Goal: Complete application form: Complete application form

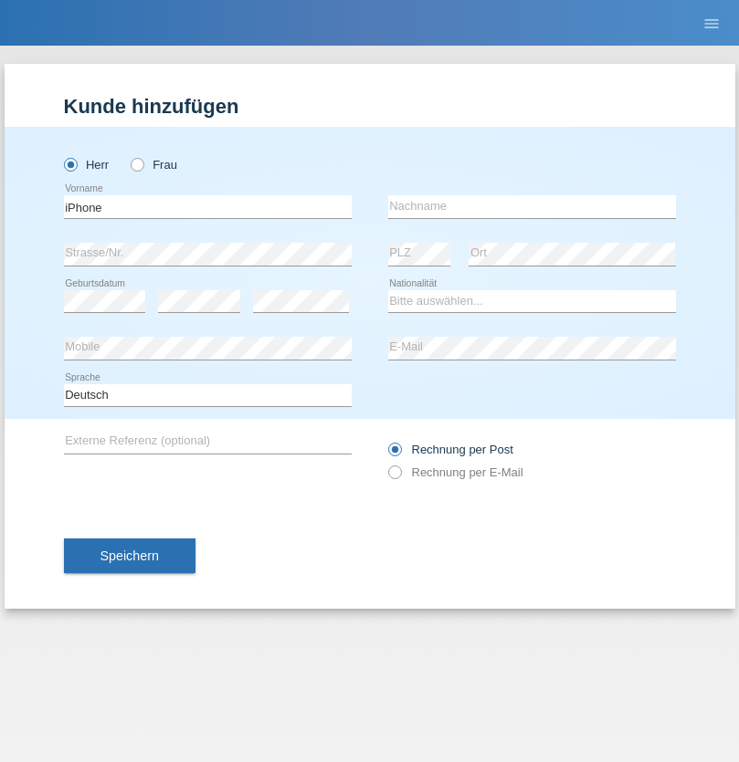
type input "iPhone"
click at [531, 206] on input "text" at bounding box center [532, 206] width 288 height 23
type input "[PERSON_NAME]"
select select "SY"
select select "C"
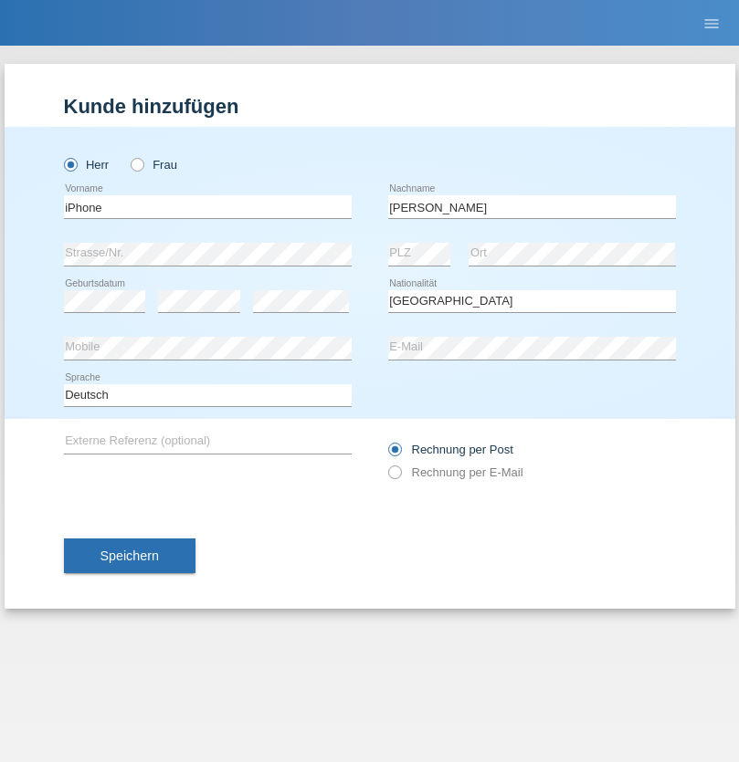
select select "30"
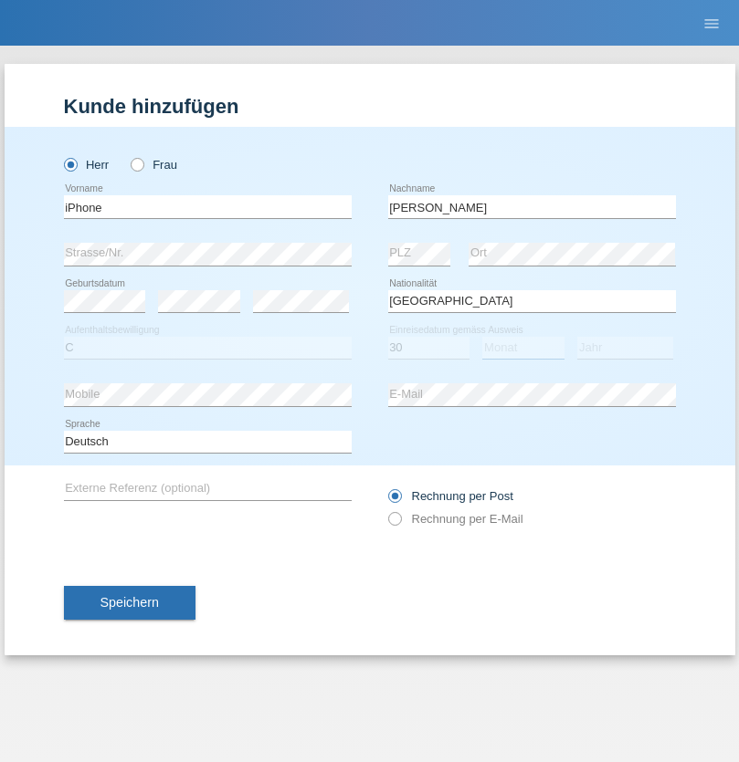
select select "01"
select select "2013"
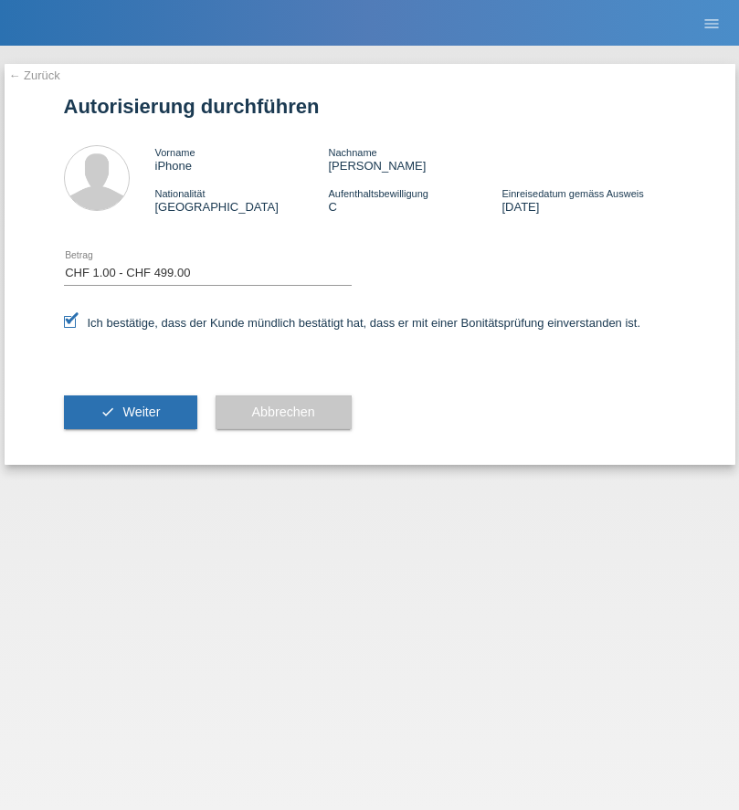
select select "1"
click at [130, 412] on span "Weiter" at bounding box center [140, 412] width 37 height 15
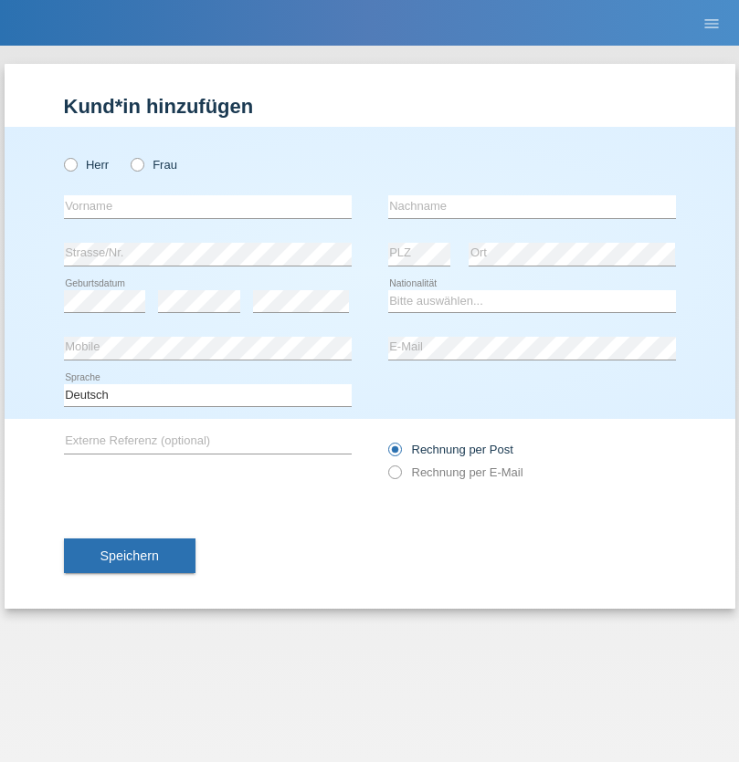
radio input "true"
click at [207, 206] on input "text" at bounding box center [208, 206] width 288 height 23
type input "Rexhepi"
click at [531, 206] on input "text" at bounding box center [532, 206] width 288 height 23
type input "Albatrit"
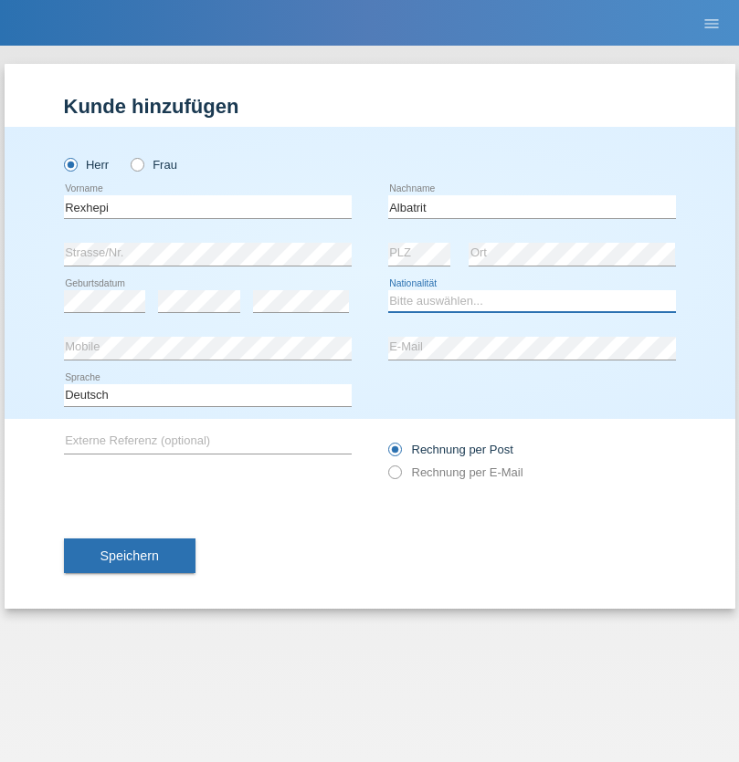
select select "XK"
select select "C"
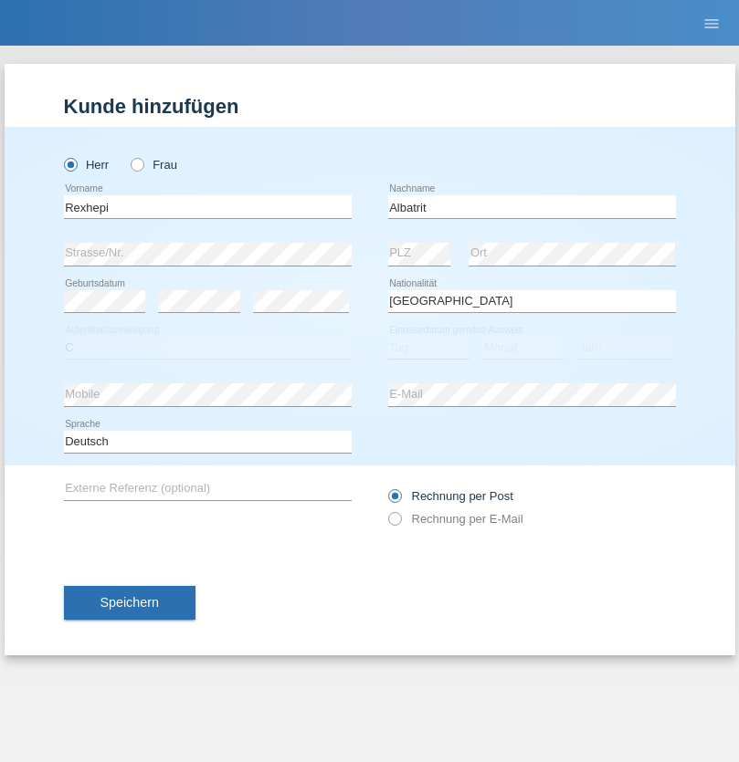
select select "24"
select select "10"
select select "2021"
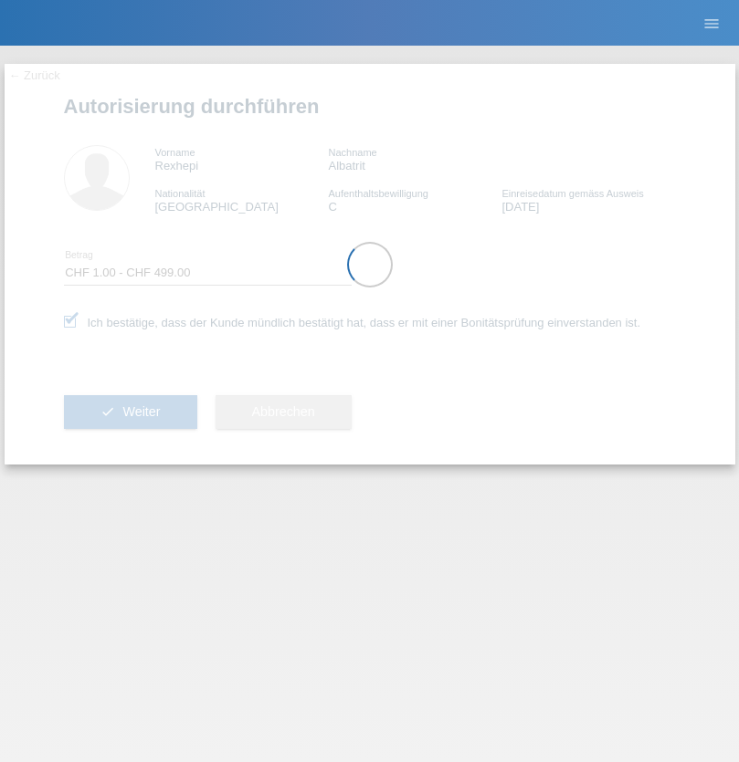
select select "1"
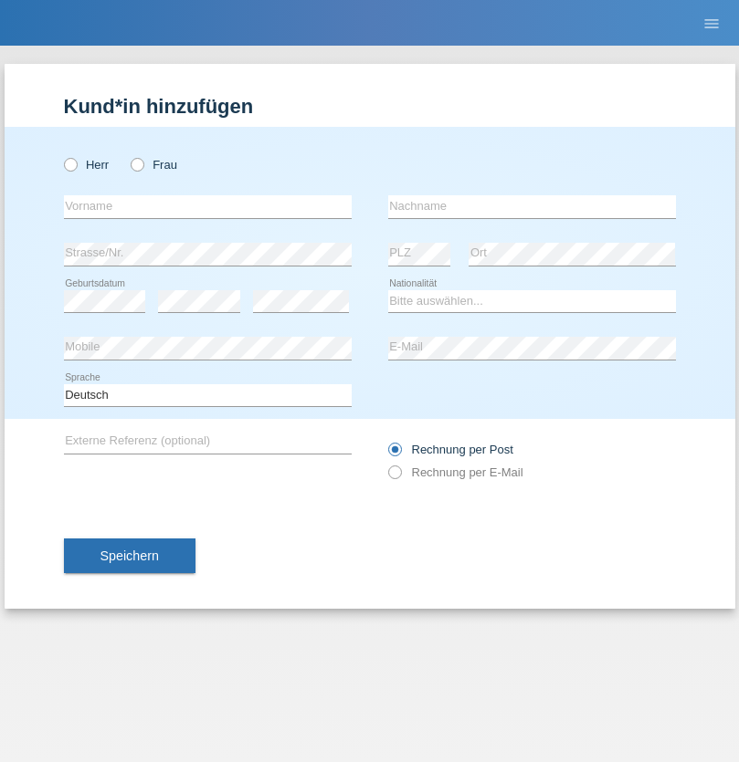
radio input "true"
click at [207, 206] on input "text" at bounding box center [208, 206] width 288 height 23
type input "Thurairasa"
click at [531, 206] on input "text" at bounding box center [532, 206] width 288 height 23
type input "Rajeevan"
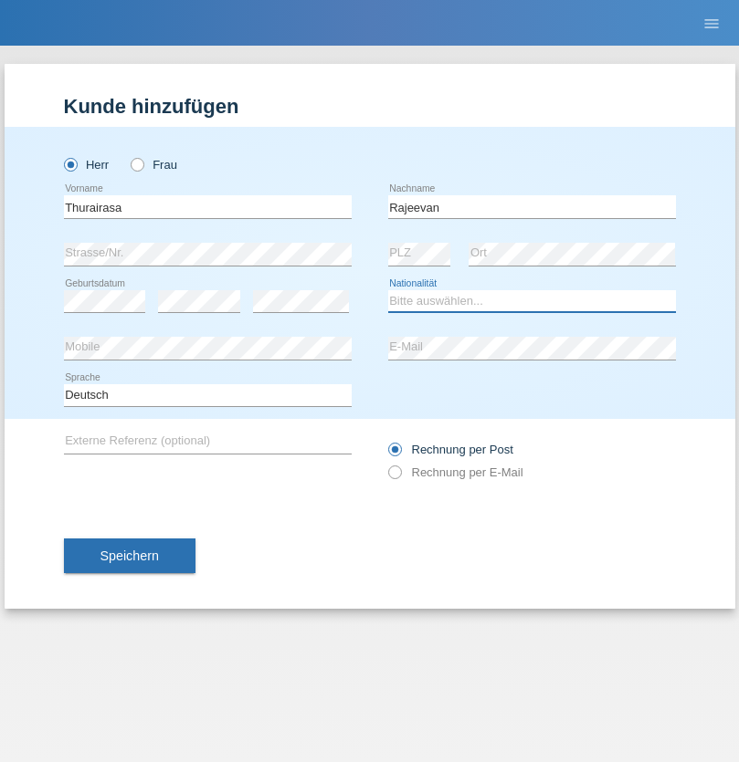
select select "LK"
select select "C"
select select "09"
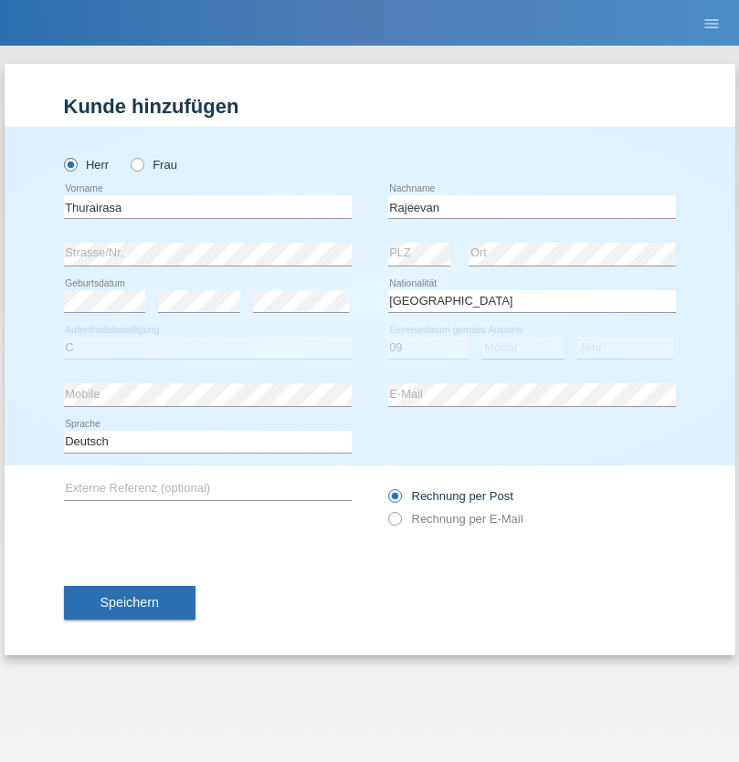
select select "03"
select select "2021"
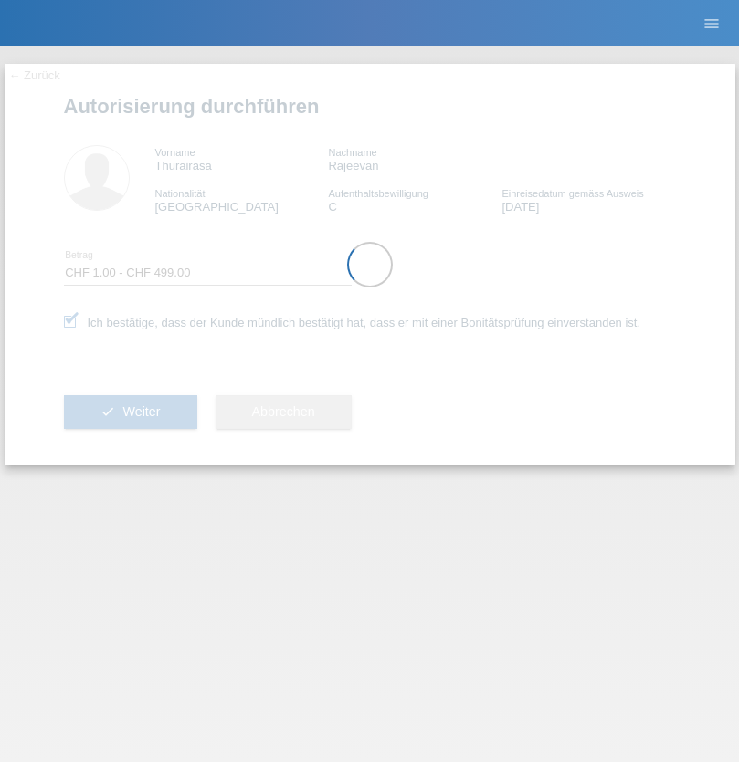
select select "1"
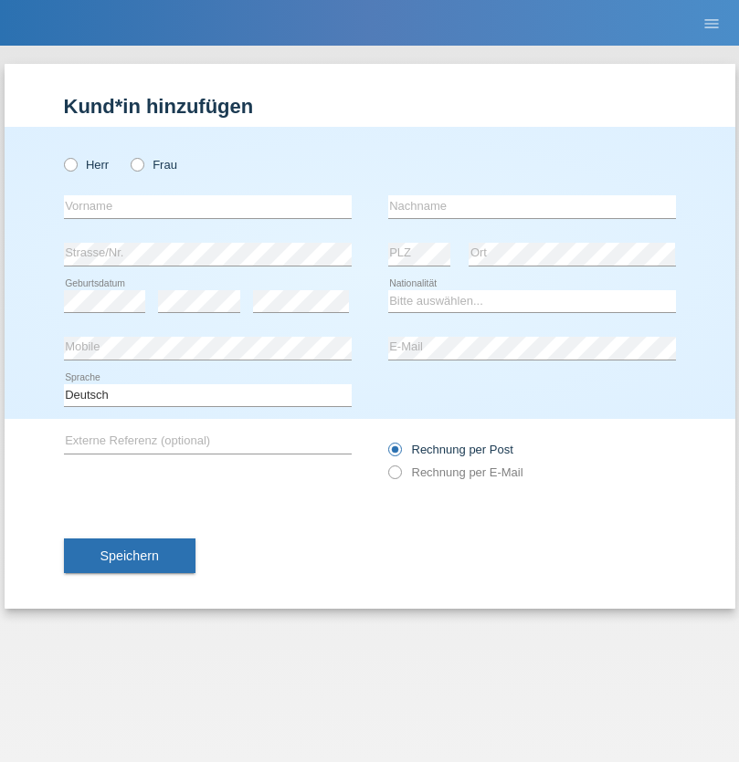
radio input "true"
click at [207, 206] on input "text" at bounding box center [208, 206] width 288 height 23
type input "Kol"
click at [531, 206] on input "text" at bounding box center [532, 206] width 288 height 23
type input "Mala"
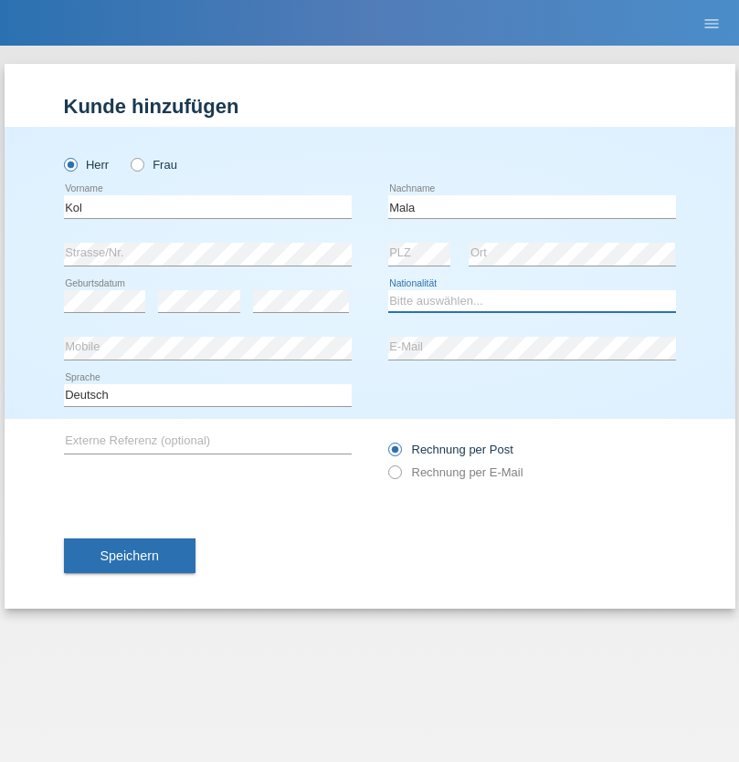
select select "CH"
